Goal: Information Seeking & Learning: Find contact information

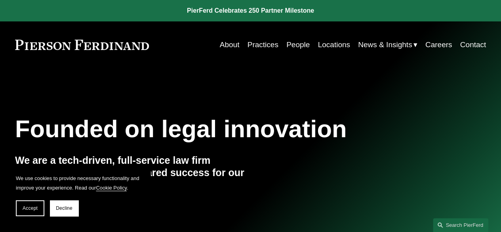
click at [259, 48] on link "Practices" at bounding box center [263, 44] width 31 height 15
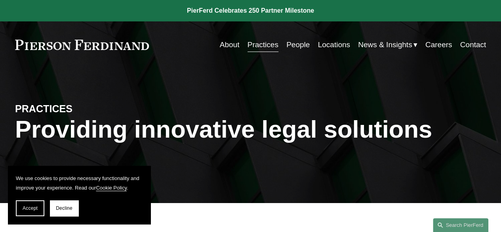
click at [295, 45] on link "People" at bounding box center [297, 44] width 23 height 15
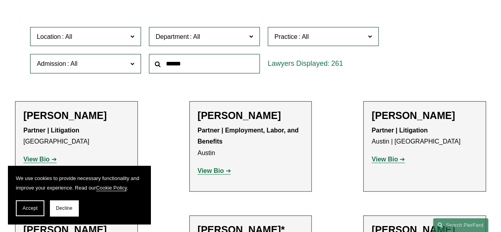
scroll to position [219, 0]
click at [190, 69] on input "text" at bounding box center [204, 62] width 111 height 19
type input "*"
type input "***"
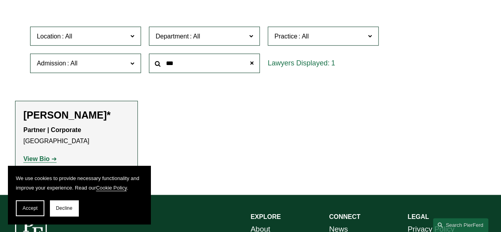
click at [82, 118] on h2 "Benjamin Qiu*" at bounding box center [76, 115] width 106 height 12
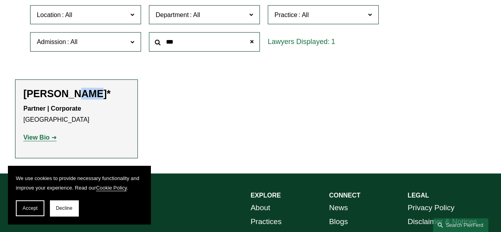
click at [53, 140] on link "View Bio" at bounding box center [39, 137] width 33 height 7
